Goal: Contribute content

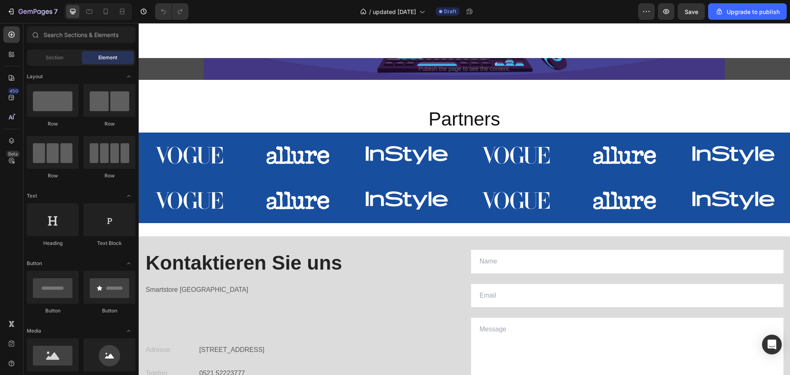
scroll to position [1563, 0]
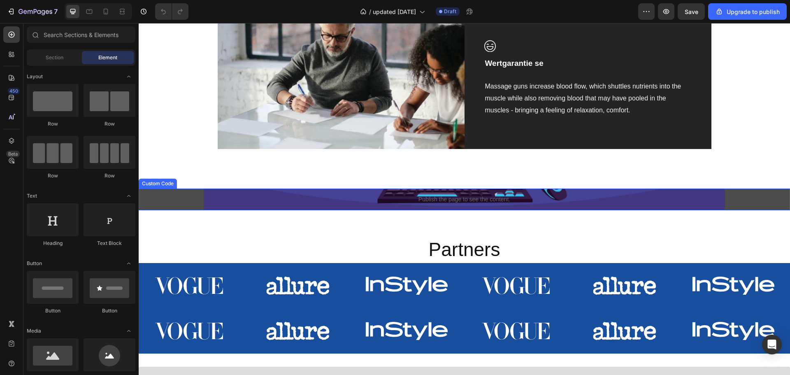
click at [346, 204] on p "Publish the page to see the content." at bounding box center [464, 199] width 651 height 9
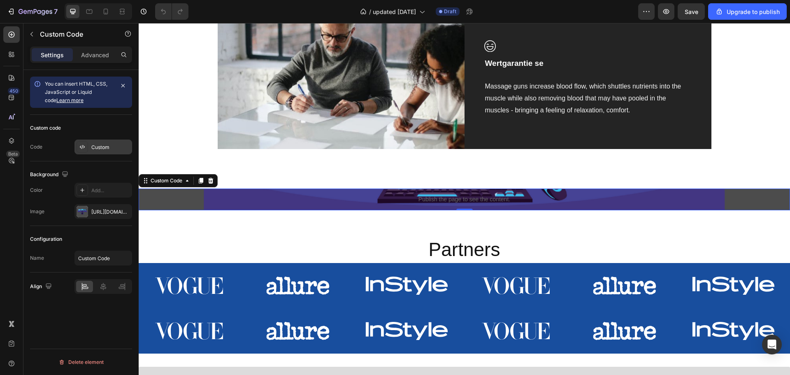
click at [94, 151] on div "Custom" at bounding box center [110, 147] width 39 height 7
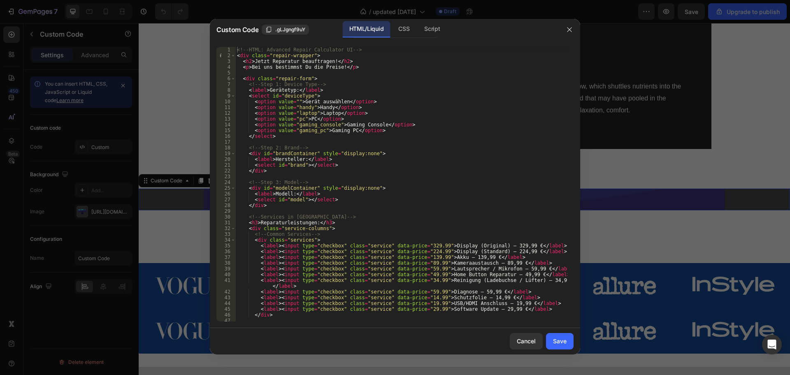
click at [357, 157] on div "<!-- HTML: Advanced Repair Calculator UI --> < div class = "repair-wrapper" > <…" at bounding box center [401, 190] width 332 height 286
type textarea "</div>"
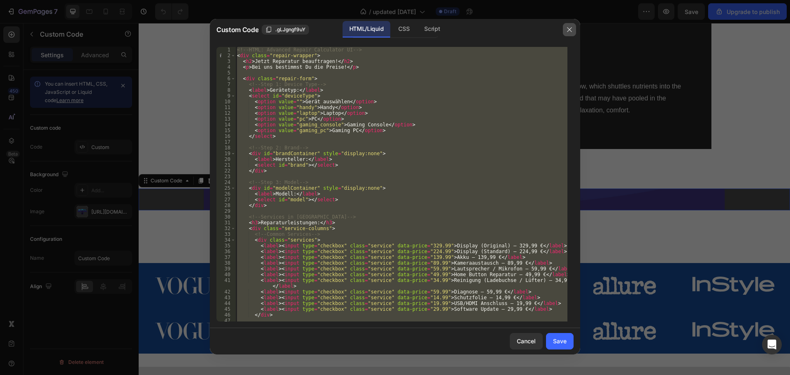
click at [566, 31] on icon "button" at bounding box center [569, 29] width 7 height 7
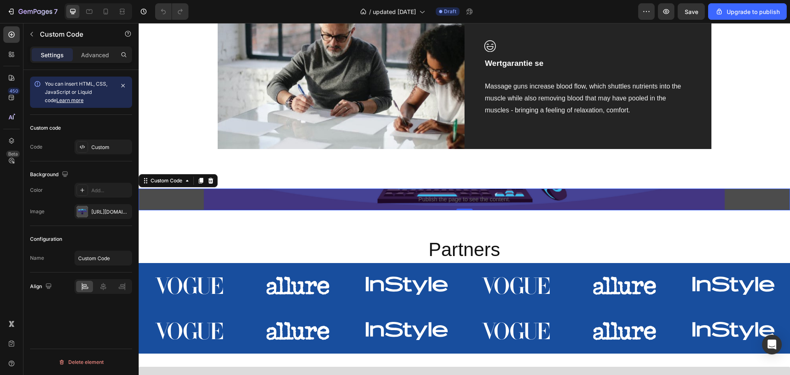
click at [247, 204] on p "Publish the page to see the content." at bounding box center [464, 199] width 651 height 9
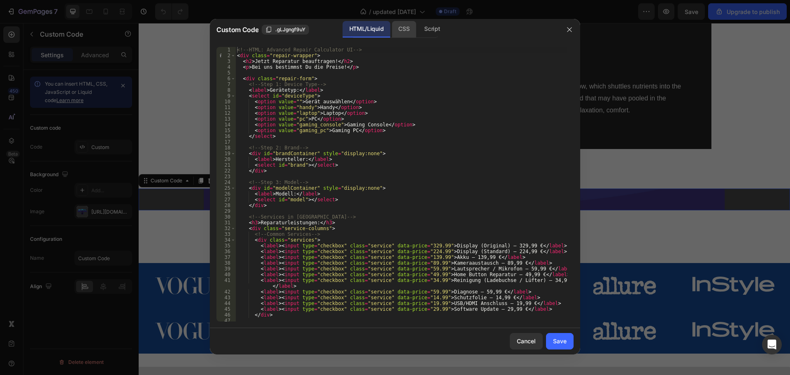
click at [418, 22] on div "CSS" at bounding box center [432, 29] width 29 height 16
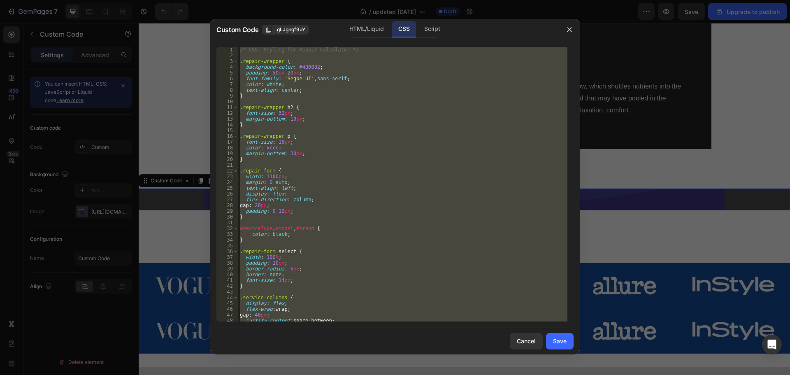
click at [368, 120] on div "/* CSS: Styling for Repair Calculator */ .repair-wrapper { background-color : #…" at bounding box center [402, 184] width 329 height 274
click at [419, 33] on div "Script" at bounding box center [432, 29] width 29 height 16
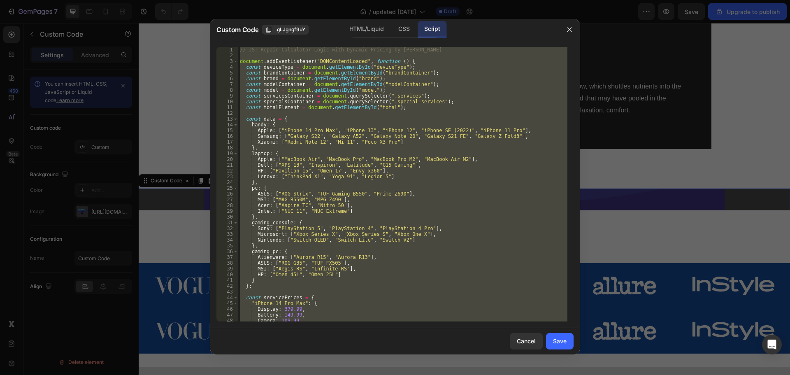
click at [383, 122] on div "// JS: Repair Calculator Logic with Dynamic Pricing by Device document . addEve…" at bounding box center [402, 184] width 329 height 274
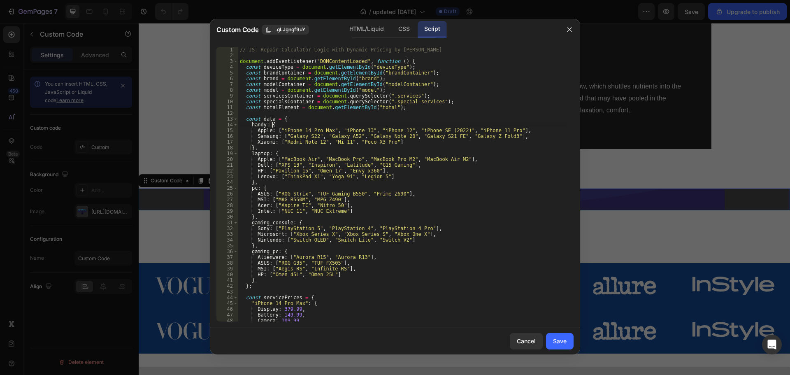
type textarea "});"
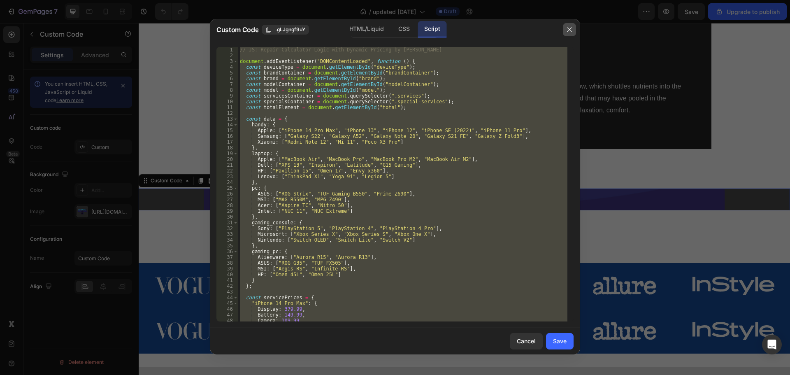
click at [571, 29] on icon "button" at bounding box center [569, 29] width 7 height 7
